Goal: Transaction & Acquisition: Purchase product/service

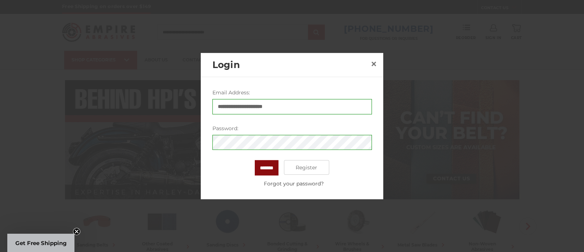
click at [268, 170] on input "*******" at bounding box center [267, 167] width 24 height 15
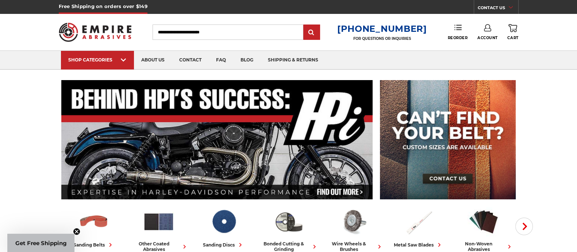
click at [458, 27] on icon at bounding box center [457, 27] width 7 height 7
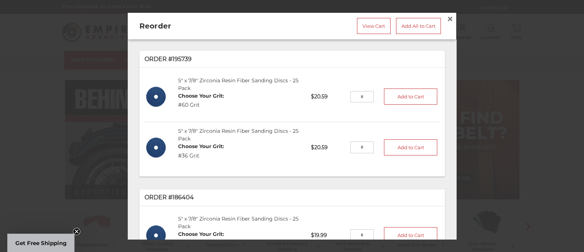
click at [352, 94] on input "tel" at bounding box center [362, 97] width 24 height 12
type input "***"
click at [405, 96] on button "Add to Cart" at bounding box center [410, 96] width 53 height 16
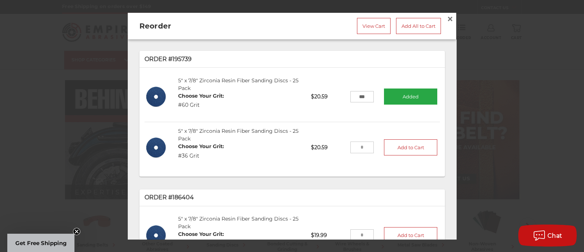
click at [350, 150] on input "tel" at bounding box center [362, 147] width 24 height 12
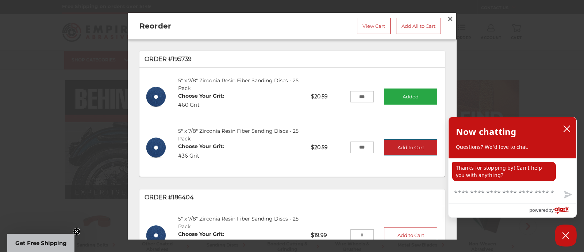
type input "***"
click at [402, 145] on button "Add to Cart" at bounding box center [410, 147] width 53 height 16
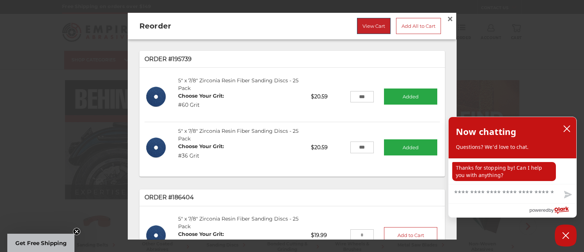
click at [375, 24] on link "View Cart" at bounding box center [374, 26] width 34 height 16
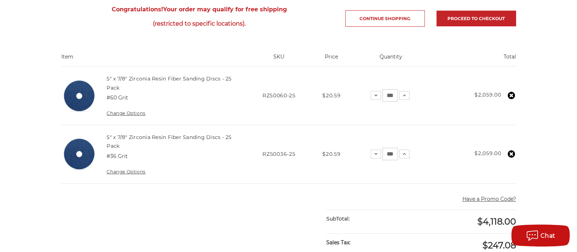
scroll to position [182, 0]
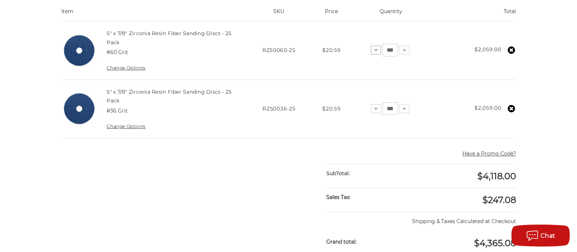
click at [378, 50] on icon at bounding box center [376, 50] width 6 height 6
click at [128, 34] on link "5" x 7/8" Zirconia Resin Fiber Sanding Discs - 25 Pack" at bounding box center [169, 37] width 125 height 15
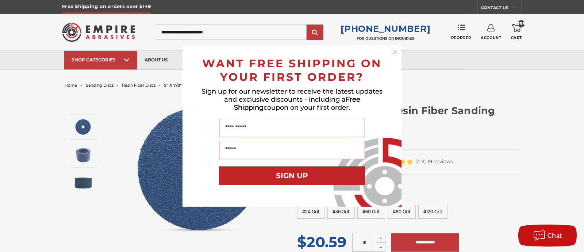
click at [395, 51] on circle "Close dialog" at bounding box center [395, 52] width 7 height 7
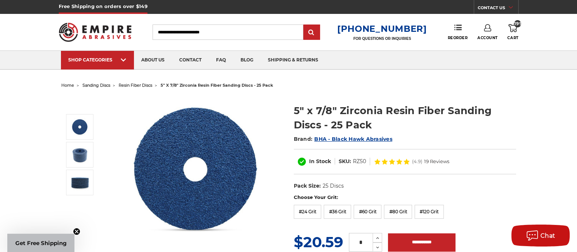
click at [514, 28] on icon at bounding box center [513, 28] width 9 height 8
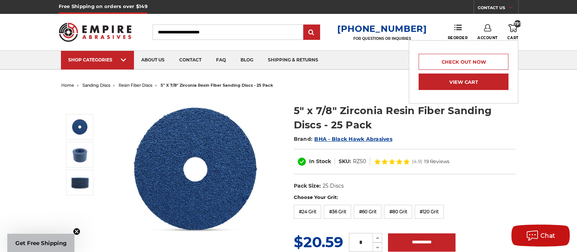
click at [477, 77] on link "View Cart" at bounding box center [464, 81] width 90 height 16
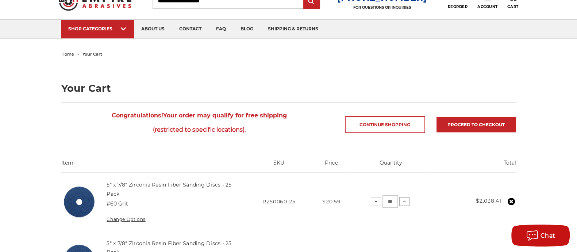
scroll to position [91, 0]
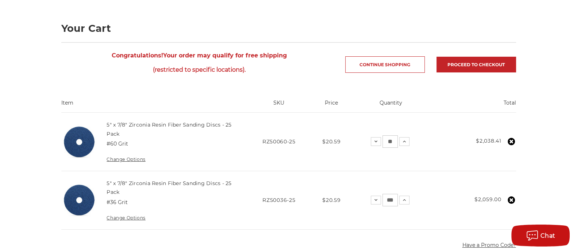
drag, startPoint x: 387, startPoint y: 140, endPoint x: 396, endPoint y: 140, distance: 9.1
click at [398, 139] on div "Decrease Quantity: ** Increase Quantity:" at bounding box center [390, 141] width 39 height 12
type input "*"
click at [444, 146] on td "Total $2,038.41" at bounding box center [473, 141] width 84 height 58
drag, startPoint x: 384, startPoint y: 198, endPoint x: 420, endPoint y: 199, distance: 35.4
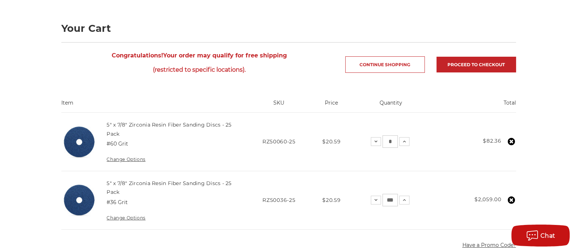
click at [419, 199] on td "Quantity: Decrease Quantity: *** Increase Quantity:" at bounding box center [390, 200] width 81 height 58
type input "*"
click at [436, 161] on td "Total $82.36" at bounding box center [473, 141] width 84 height 58
click at [417, 141] on icon at bounding box center [414, 141] width 6 height 6
click at [414, 200] on icon at bounding box center [412, 200] width 6 height 6
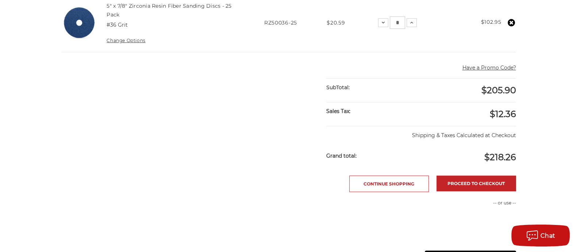
scroll to position [274, 0]
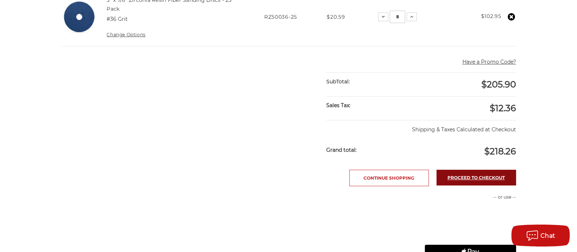
click at [496, 179] on link "Proceed to checkout" at bounding box center [477, 177] width 80 height 16
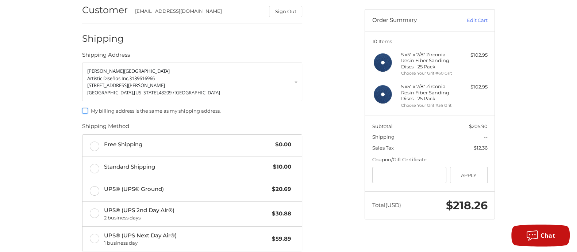
scroll to position [56, 0]
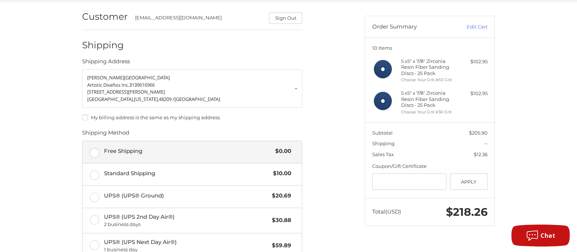
click at [97, 152] on label "Free Shipping $0.00" at bounding box center [192, 152] width 219 height 22
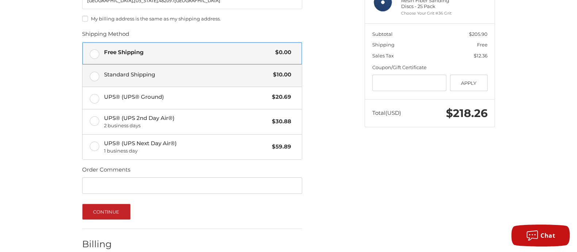
scroll to position [193, 0]
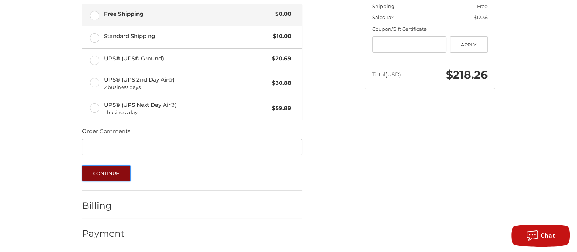
click at [112, 174] on button "Continue" at bounding box center [106, 173] width 49 height 16
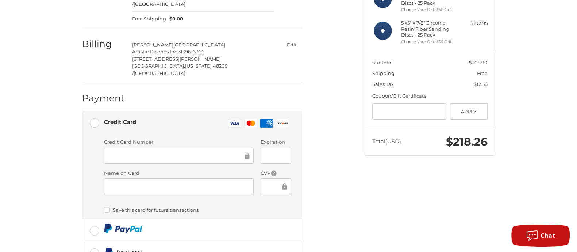
scroll to position [135, 0]
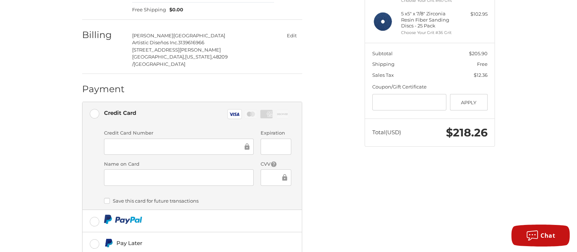
click at [372, 189] on div "Customer [EMAIL_ADDRESS][DOMAIN_NAME] Sign Out Shipping [PERSON_NAME] Artistic …" at bounding box center [289, 127] width 438 height 411
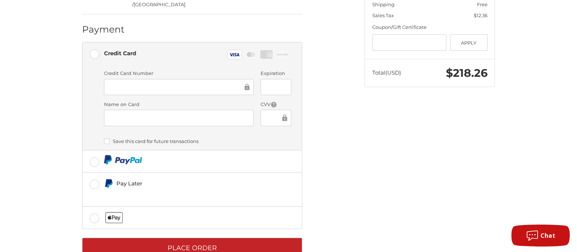
scroll to position [201, 0]
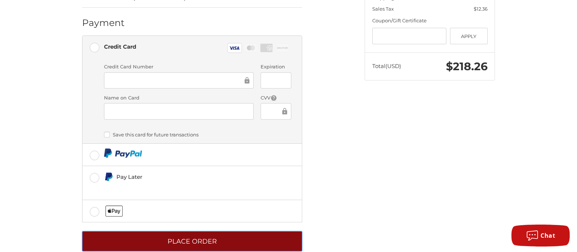
click at [212, 231] on button "Place Order" at bounding box center [192, 241] width 220 height 20
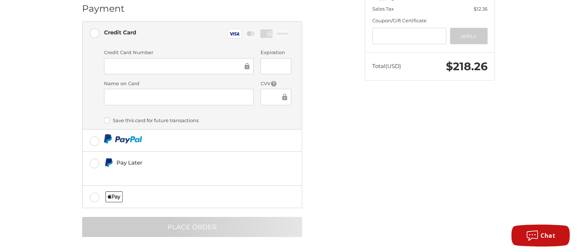
scroll to position [9, 0]
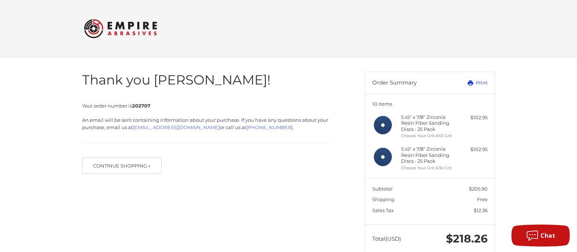
click at [483, 83] on link "Print" at bounding box center [469, 82] width 36 height 7
